Goal: Task Accomplishment & Management: Manage account settings

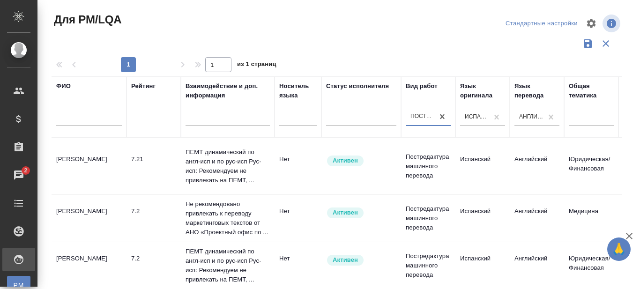
scroll to position [309, 724]
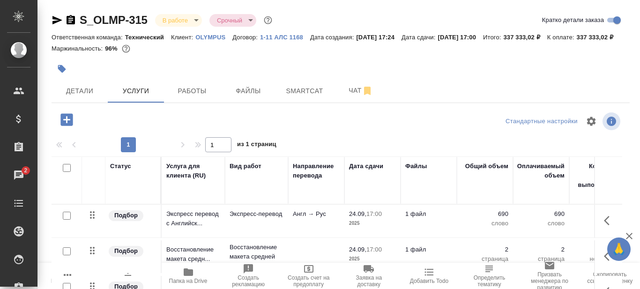
click at [188, 276] on icon "button" at bounding box center [188, 271] width 9 height 7
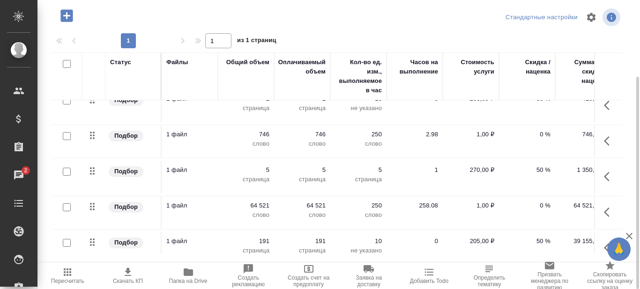
scroll to position [47, 256]
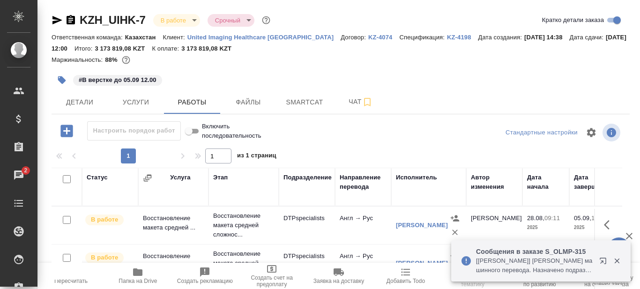
click at [140, 275] on icon "button" at bounding box center [137, 271] width 9 height 7
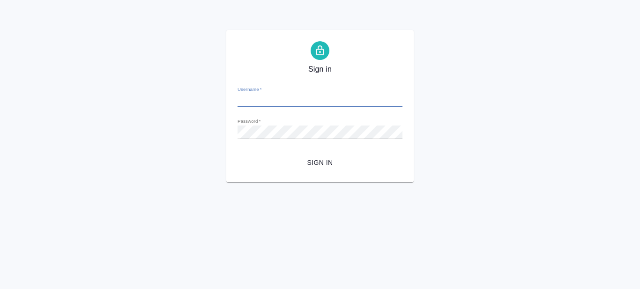
type input "[PERSON_NAME][EMAIL_ADDRESS][DOMAIN_NAME]"
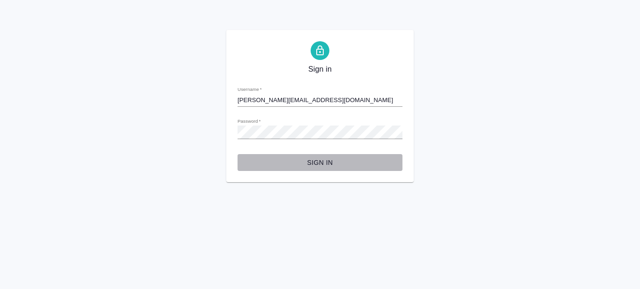
click at [324, 165] on span "Sign in" at bounding box center [320, 163] width 150 height 12
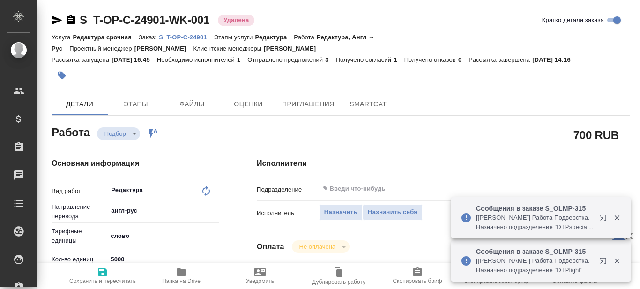
type textarea "x"
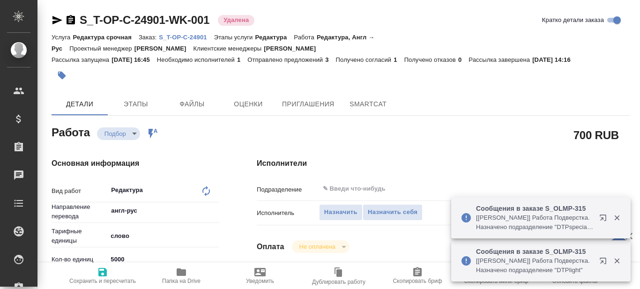
type textarea "x"
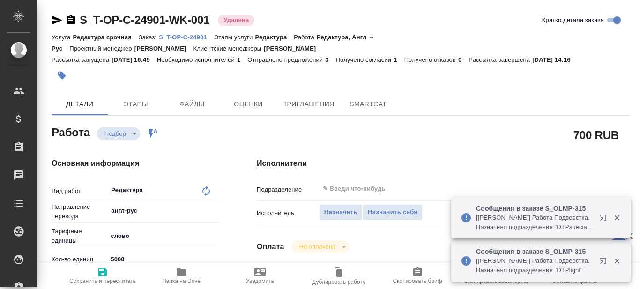
type textarea "x"
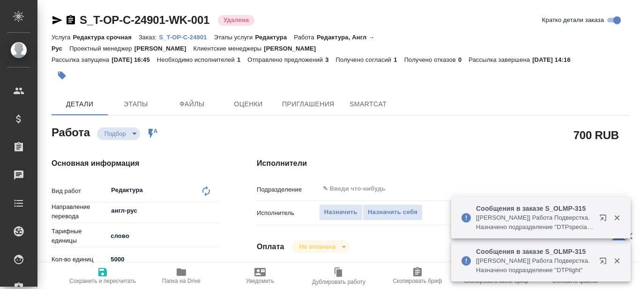
type textarea "x"
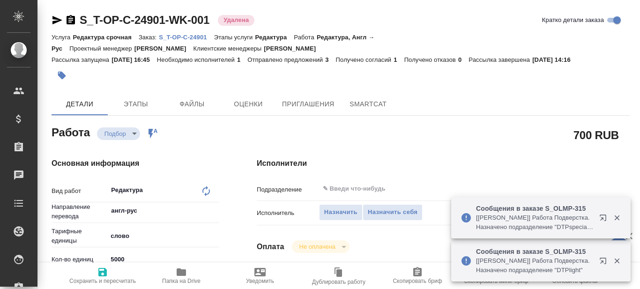
click at [187, 37] on p "S_T-OP-C-24901" at bounding box center [186, 37] width 55 height 7
type textarea "x"
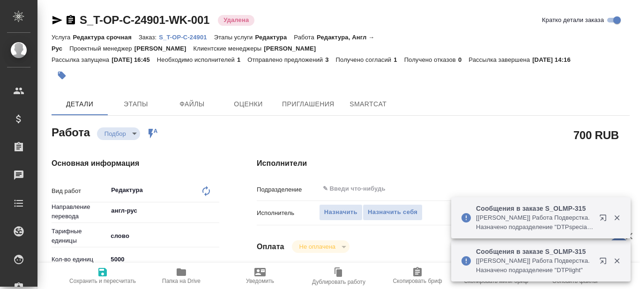
type textarea "x"
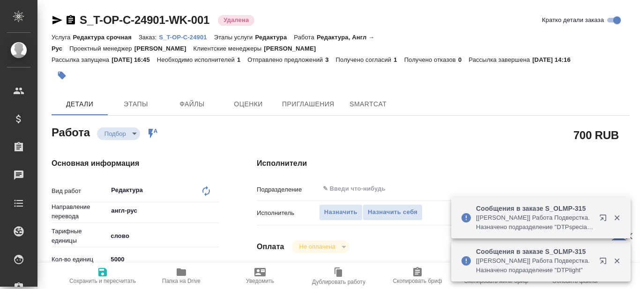
type textarea "x"
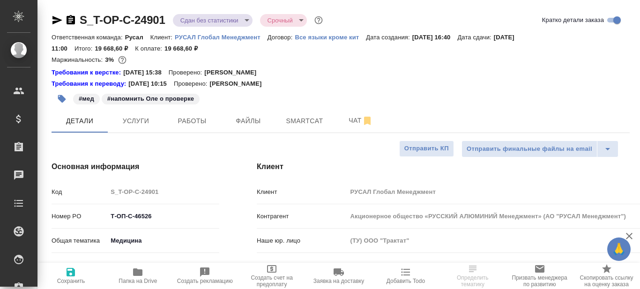
select select "RU"
type input "[PERSON_NAME]"
click at [202, 121] on span "Работы" at bounding box center [192, 121] width 45 height 12
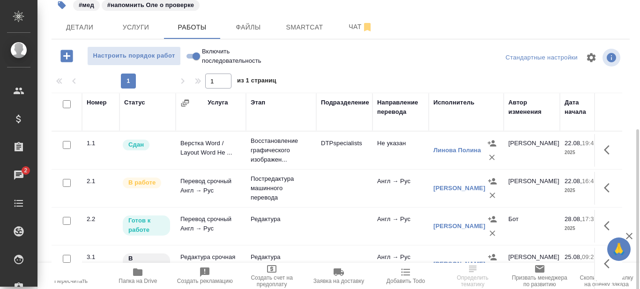
scroll to position [25, 0]
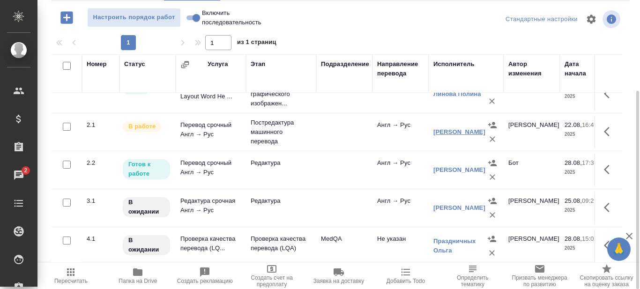
click at [452, 128] on link "Коротыч Александра Андреевна" at bounding box center [459, 131] width 52 height 7
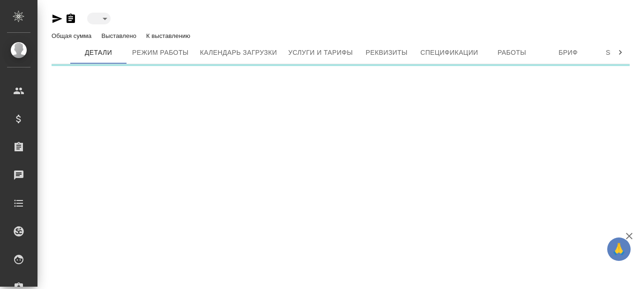
type input "active"
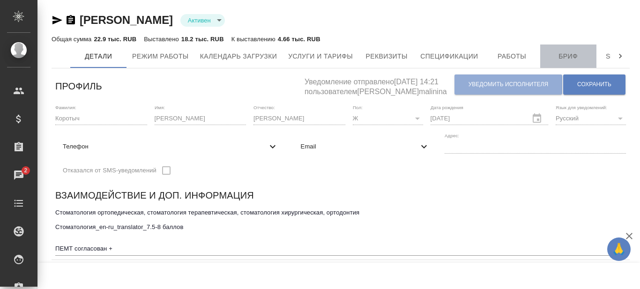
click at [572, 57] on span "Бриф" at bounding box center [568, 57] width 45 height 12
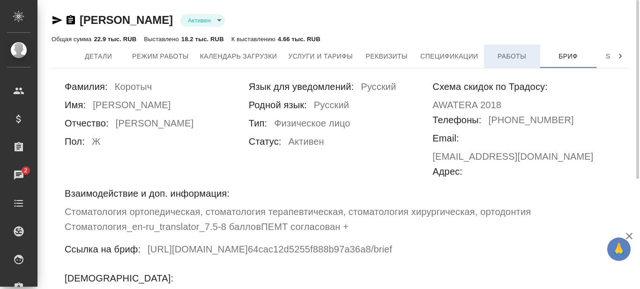
click at [516, 59] on span "Работы" at bounding box center [511, 57] width 45 height 12
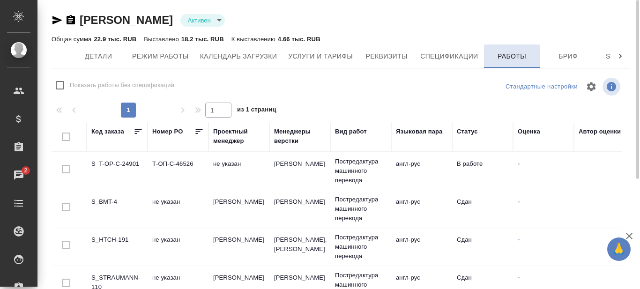
checkbox input "false"
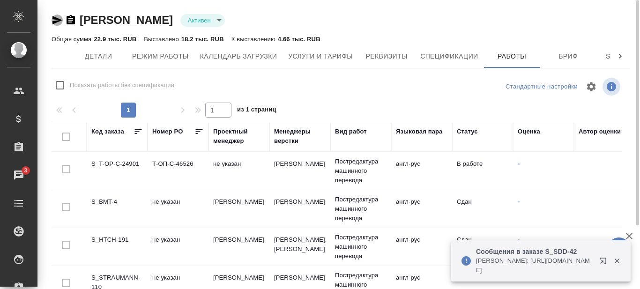
click at [54, 21] on icon "button" at bounding box center [57, 20] width 11 height 11
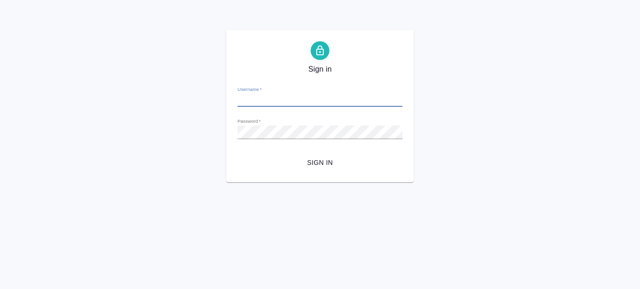
type input "[PERSON_NAME][EMAIL_ADDRESS][DOMAIN_NAME]"
click at [335, 162] on span "Sign in" at bounding box center [320, 163] width 150 height 12
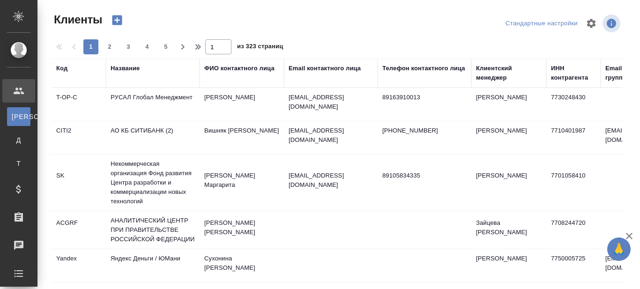
select select "RU"
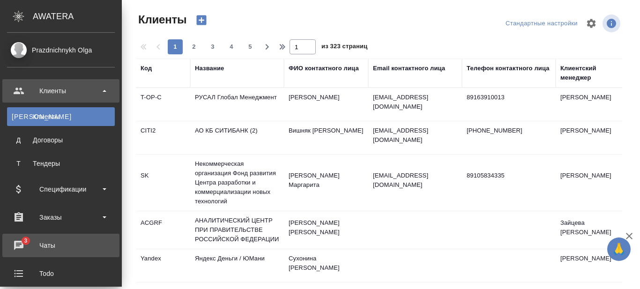
click at [20, 243] on div "Чаты" at bounding box center [61, 245] width 108 height 14
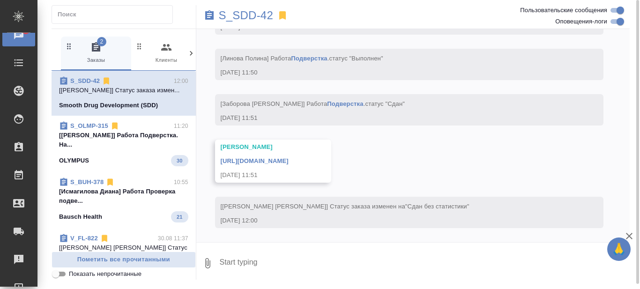
scroll to position [9851, 0]
click at [132, 149] on p "[Петрова Валерия] Работа Подверстка. На..." at bounding box center [123, 140] width 129 height 19
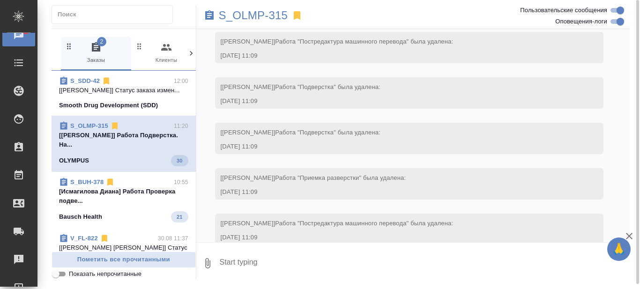
scroll to position [12976, 0]
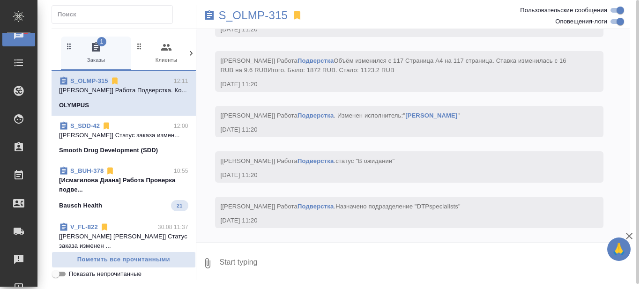
click at [119, 211] on span "S_BUH-378 10:55 [Исмагилова Диана] Работа Проверка подве... Bausch Health 21" at bounding box center [123, 188] width 129 height 45
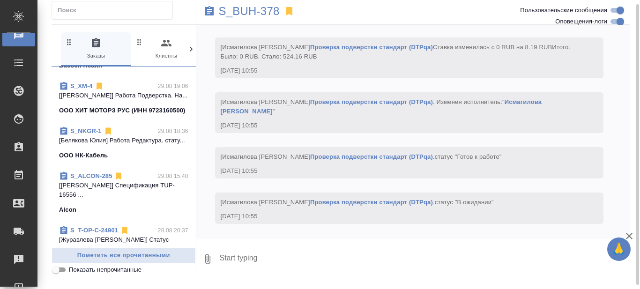
scroll to position [0, 0]
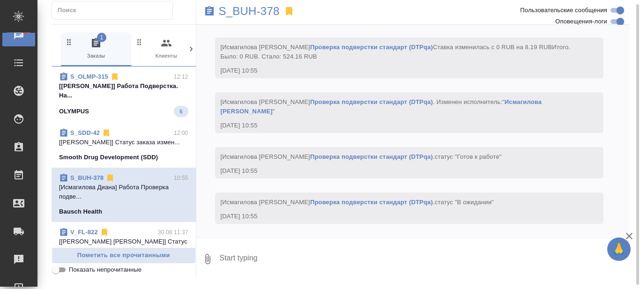
click at [142, 97] on p "[Петрова Валерия] Работа Подверстка. На..." at bounding box center [123, 90] width 129 height 19
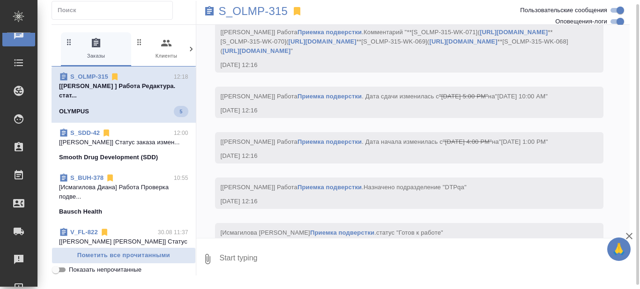
scroll to position [14509, 0]
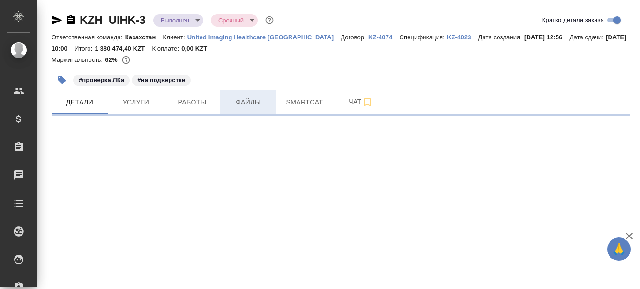
select select "RU"
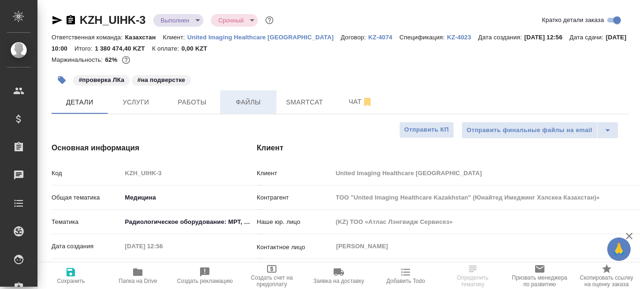
type textarea "x"
type input "Matveeva Anastasia"
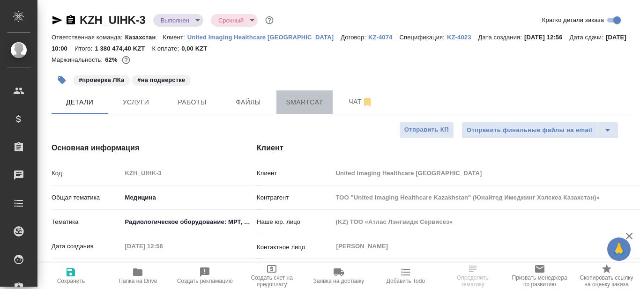
click at [306, 102] on span "Smartcat" at bounding box center [304, 102] width 45 height 12
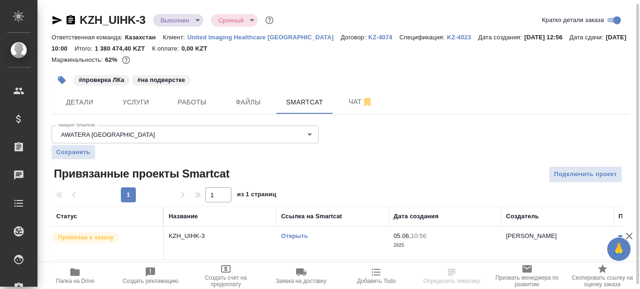
scroll to position [2, 0]
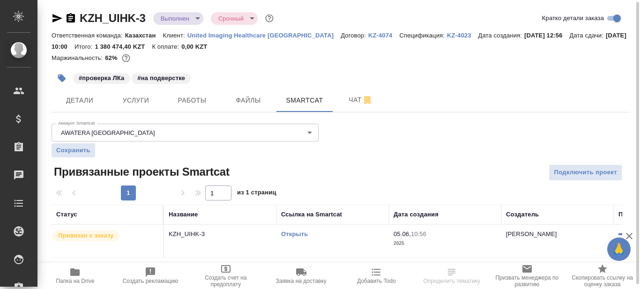
click at [295, 236] on link "Открыть" at bounding box center [294, 233] width 27 height 7
click at [294, 235] on link "Открыть" at bounding box center [294, 233] width 27 height 7
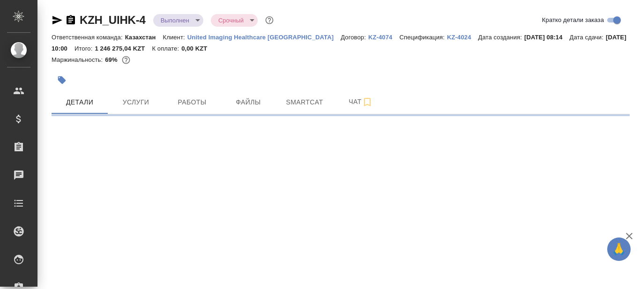
select select "RU"
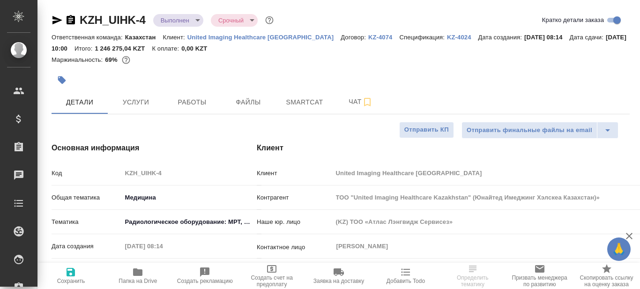
type textarea "x"
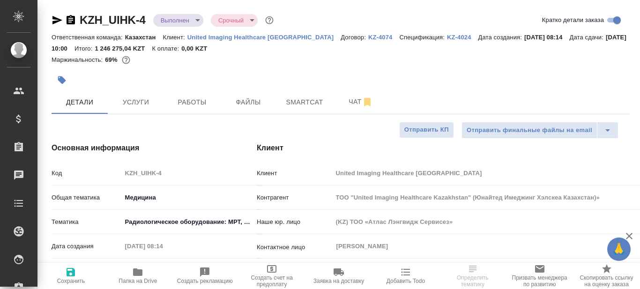
type textarea "x"
click at [300, 105] on span "Smartcat" at bounding box center [304, 102] width 45 height 12
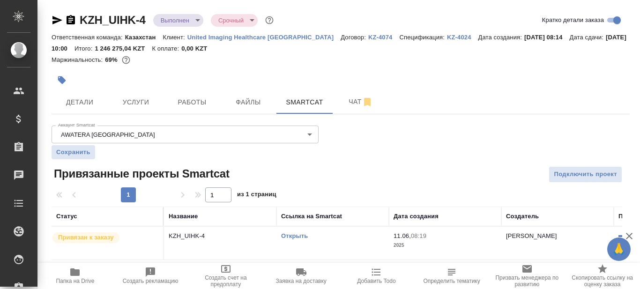
click at [298, 236] on link "Открыть" at bounding box center [294, 235] width 27 height 7
click at [191, 104] on span "Работы" at bounding box center [192, 102] width 45 height 12
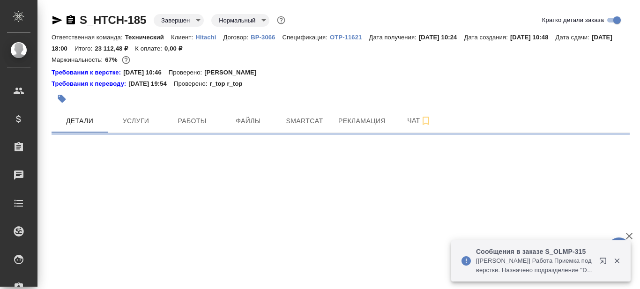
select select "RU"
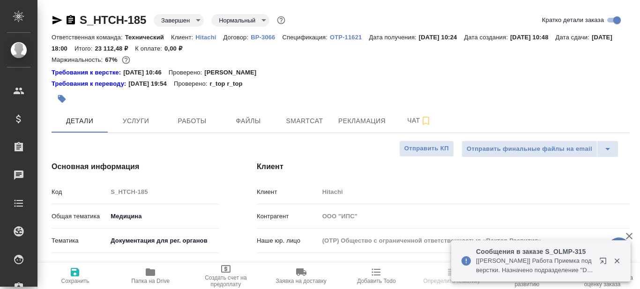
type textarea "x"
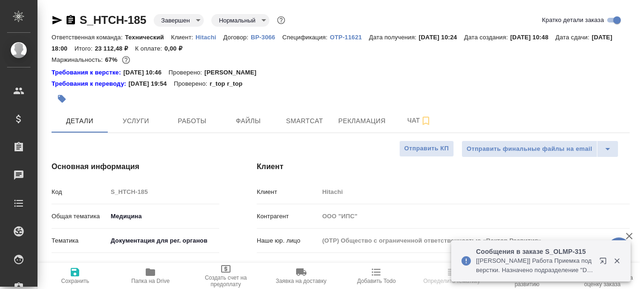
type textarea "x"
click at [153, 278] on span "Папка на Drive" at bounding box center [150, 281] width 38 height 7
type textarea "x"
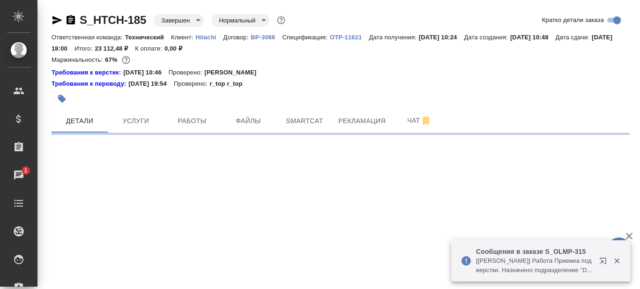
select select "RU"
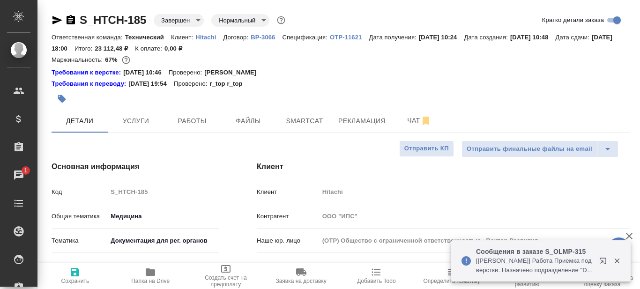
type textarea "x"
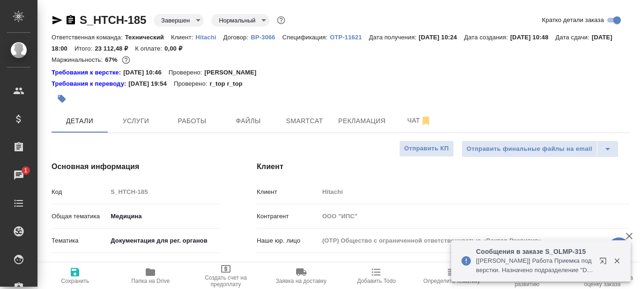
type textarea "x"
